Goal: Navigation & Orientation: Find specific page/section

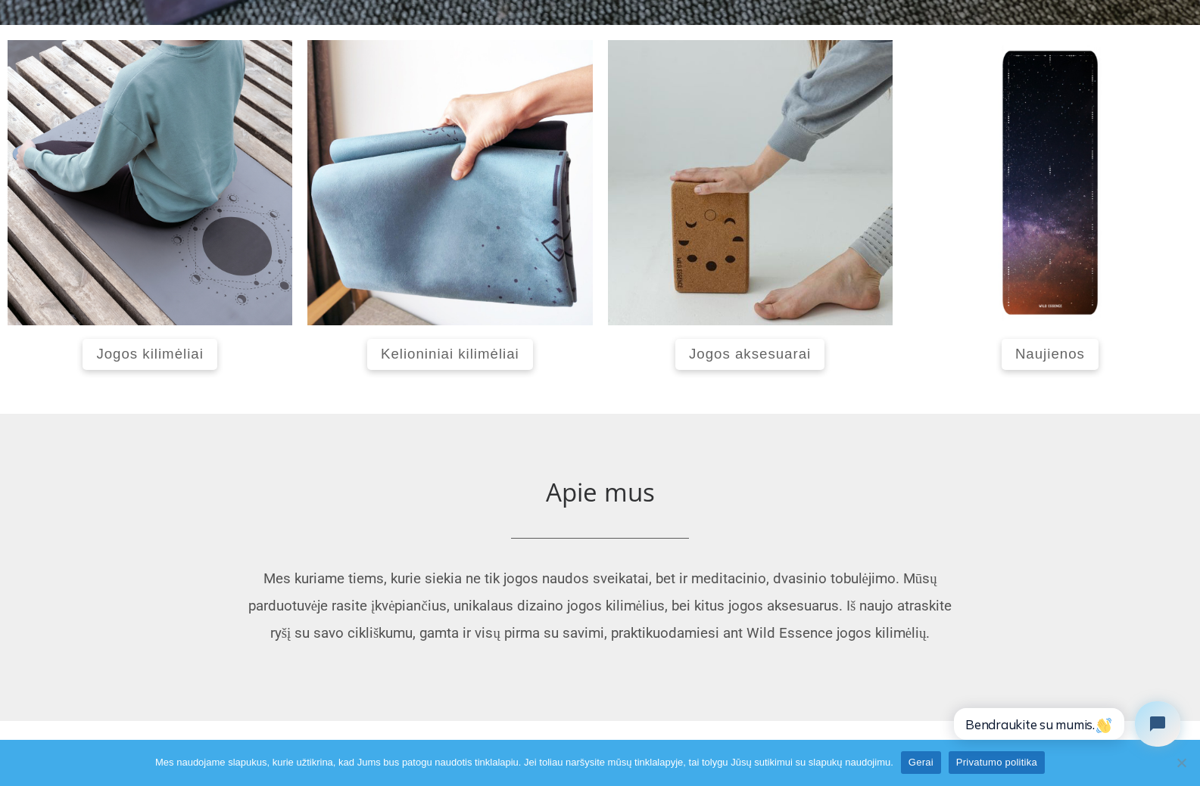
scroll to position [636, 0]
click at [782, 353] on span "Jogos aksesuarai" at bounding box center [750, 353] width 122 height 16
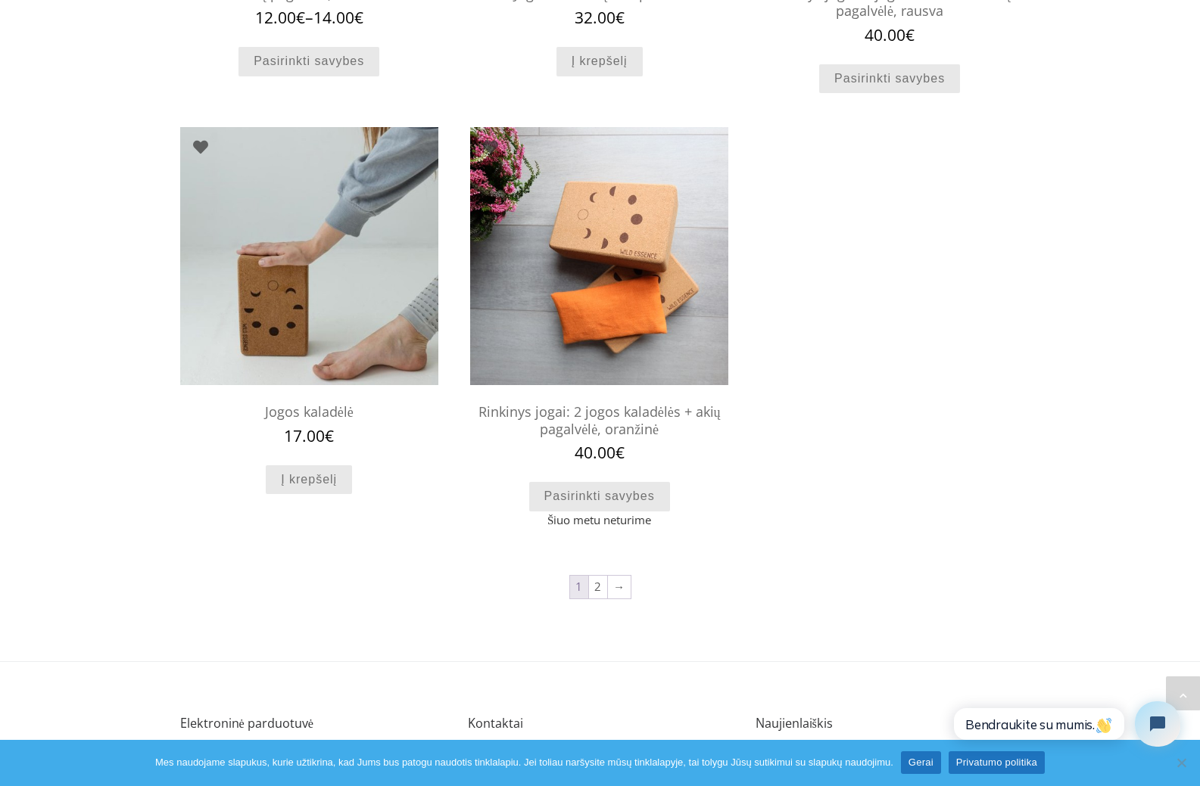
scroll to position [1272, 0]
